Goal: Task Accomplishment & Management: Complete application form

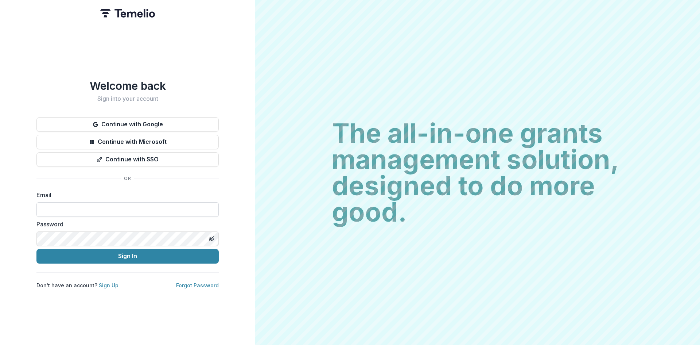
click at [88, 209] on input at bounding box center [127, 209] width 182 height 15
type input "**********"
click at [36, 249] on button "Sign In" at bounding box center [127, 256] width 182 height 15
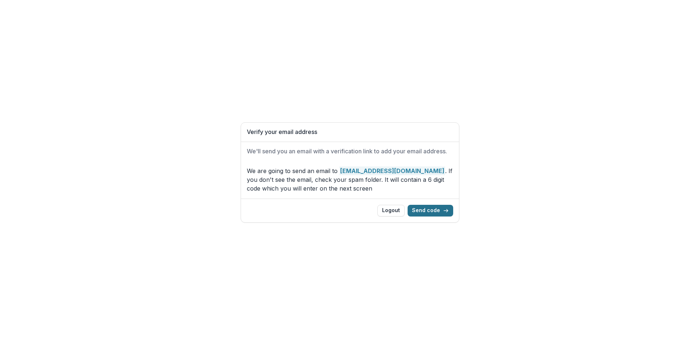
click at [443, 211] on button "Send code" at bounding box center [431, 211] width 46 height 12
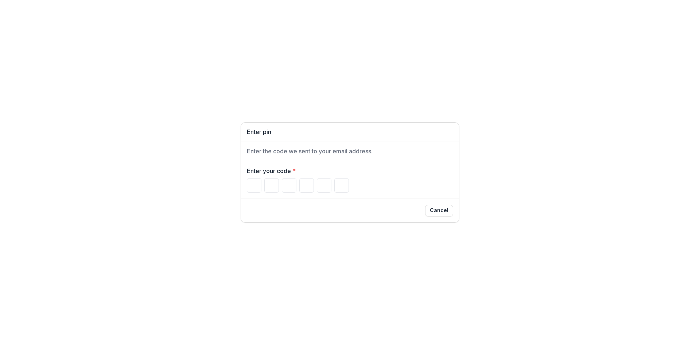
type input "*"
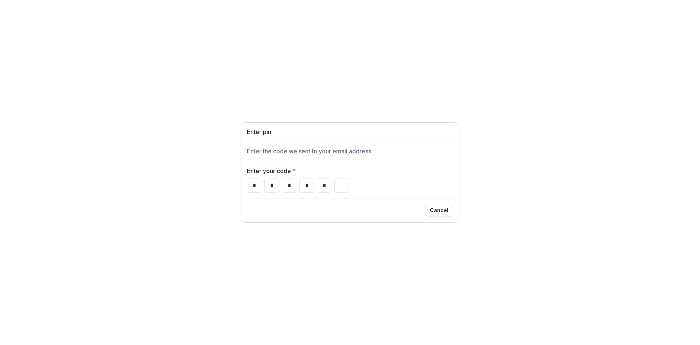
type input "*"
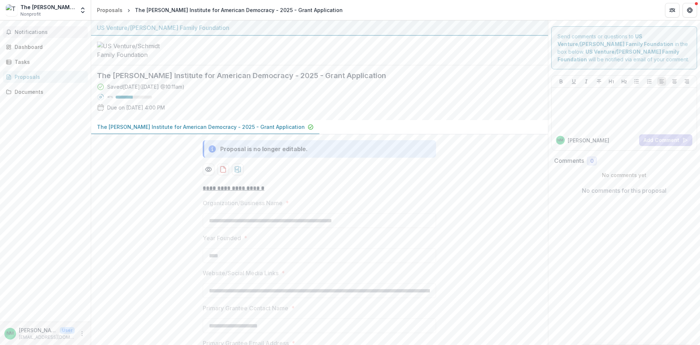
click at [25, 32] on span "Notifications" at bounding box center [50, 32] width 70 height 6
click at [25, 49] on div "Dashboard" at bounding box center [48, 47] width 67 height 8
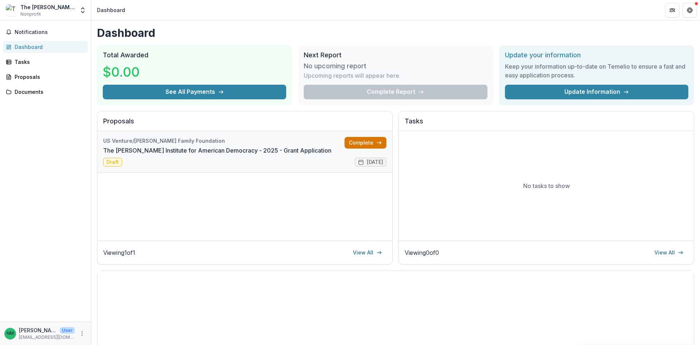
click at [363, 141] on link "Complete" at bounding box center [366, 143] width 42 height 12
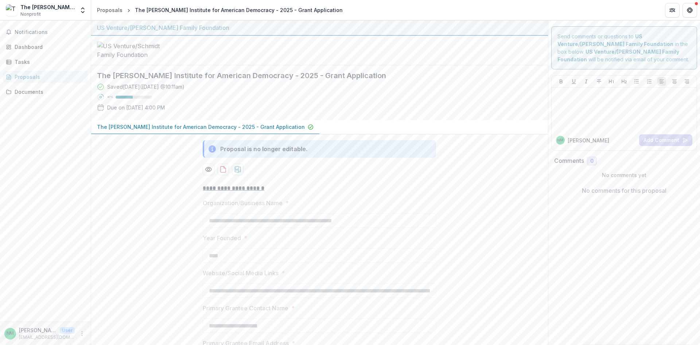
click at [313, 152] on div "Proposal is no longer editable." at bounding box center [319, 149] width 233 height 18
